Goal: Task Accomplishment & Management: Complete application form

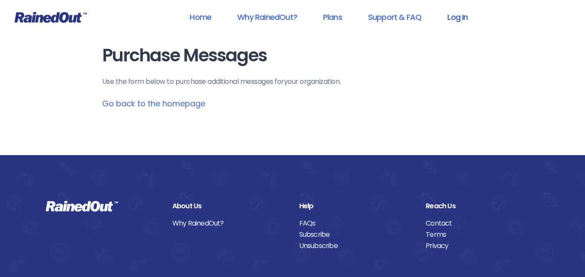
click at [461, 14] on link "Log In" at bounding box center [457, 16] width 43 height 19
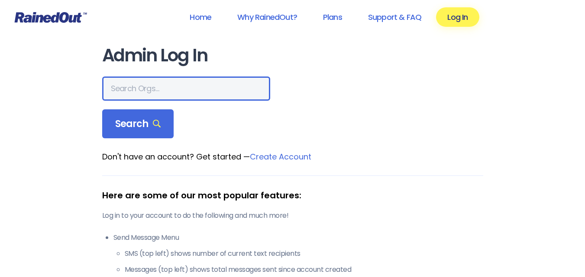
click at [151, 77] on input "text" at bounding box center [186, 89] width 168 height 24
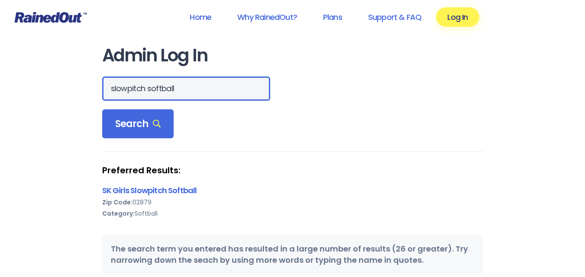
drag, startPoint x: 196, startPoint y: 84, endPoint x: 35, endPoint y: 85, distance: 161.4
type input "town of [GEOGRAPHIC_DATA]"
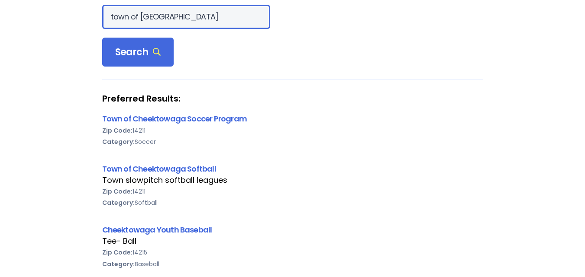
scroll to position [87, 0]
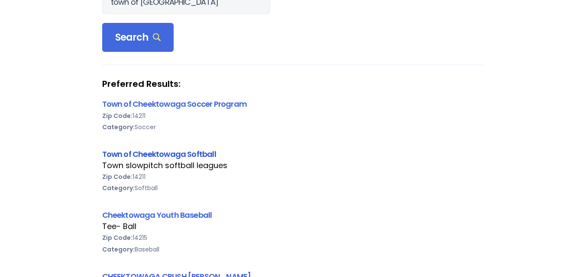
click at [155, 157] on link "Town of Cheektowaga Softball" at bounding box center [159, 154] width 114 height 11
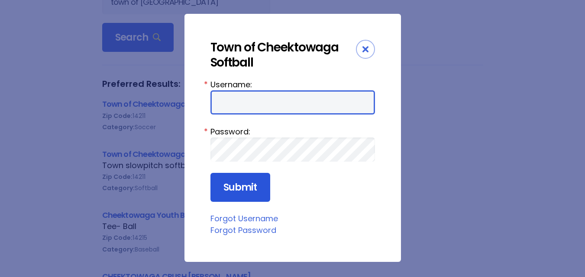
type input "sgarson"
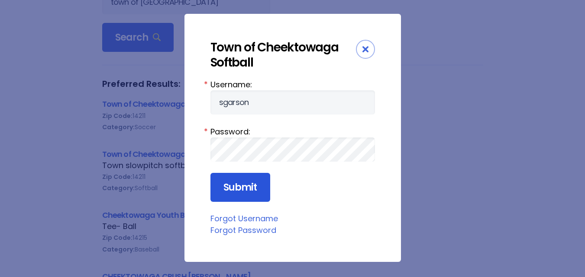
click at [248, 179] on input "Submit" at bounding box center [240, 187] width 60 height 29
